Goal: Information Seeking & Learning: Learn about a topic

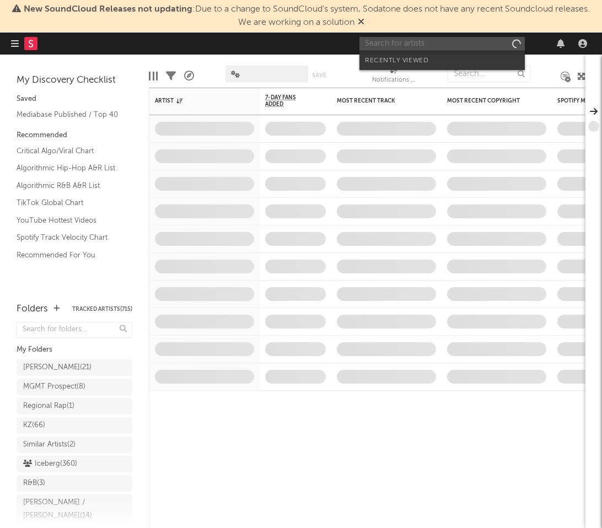
click at [418, 46] on input "text" at bounding box center [442, 44] width 165 height 14
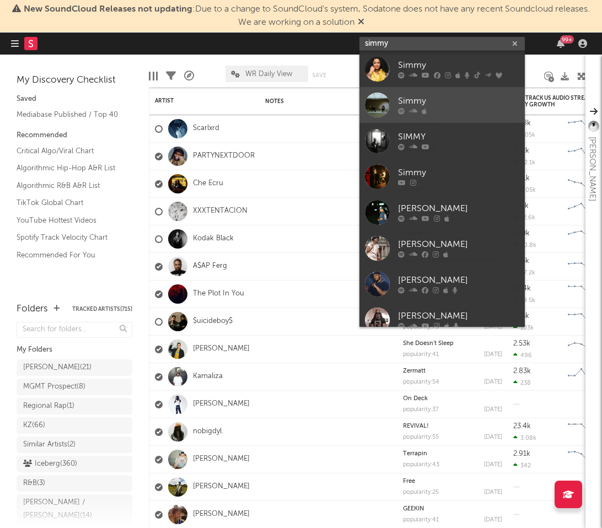
type input "simmy"
click at [473, 97] on div "Simmy" at bounding box center [458, 101] width 121 height 13
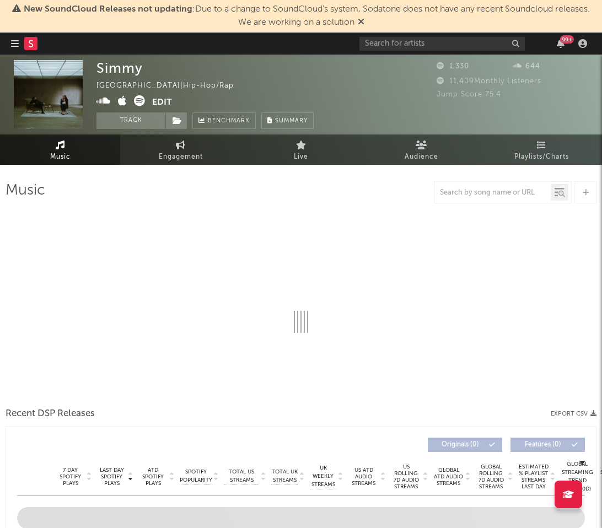
select select "1w"
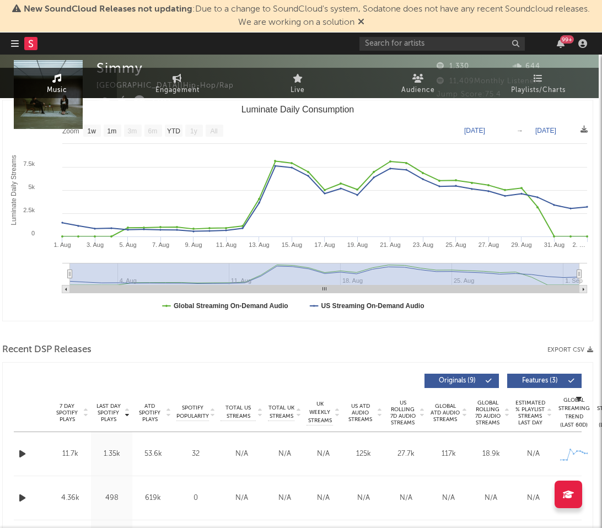
scroll to position [0, 3]
